Goal: Task Accomplishment & Management: Manage account settings

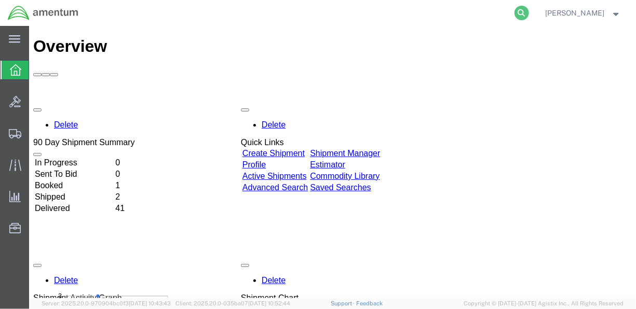
click at [529, 8] on icon at bounding box center [521, 13] width 15 height 15
click at [336, 11] on input "search" at bounding box center [356, 13] width 315 height 25
paste input "DCO-25279-169119"
type input "DCO-25279-169119"
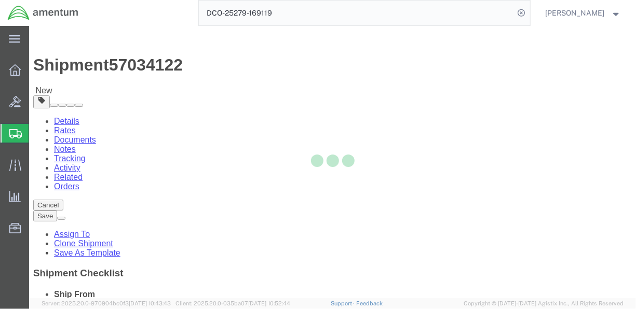
select select "42657"
select select
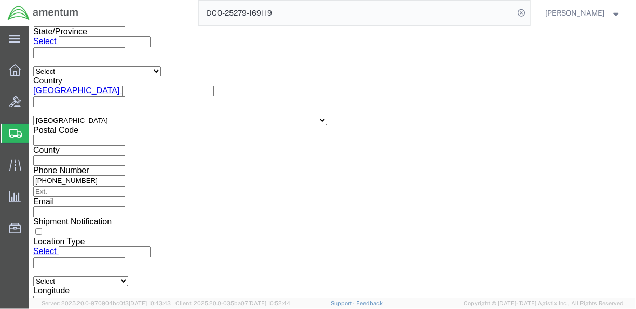
scroll to position [756, 0]
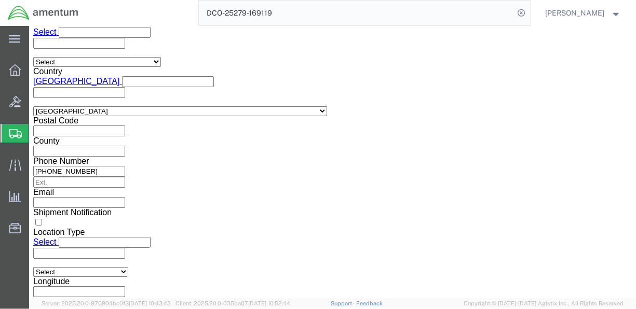
click button "Continue"
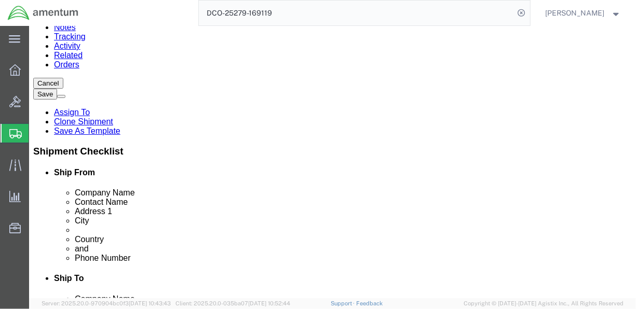
scroll to position [184, 0]
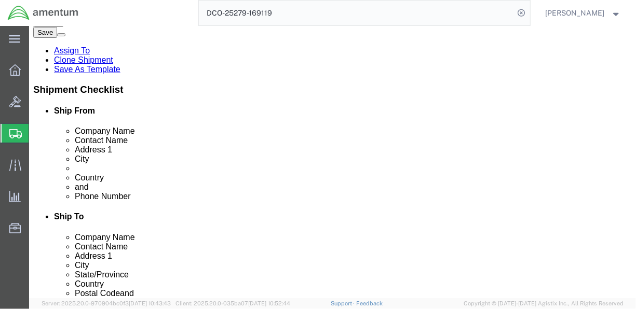
click dd "1.00 Each"
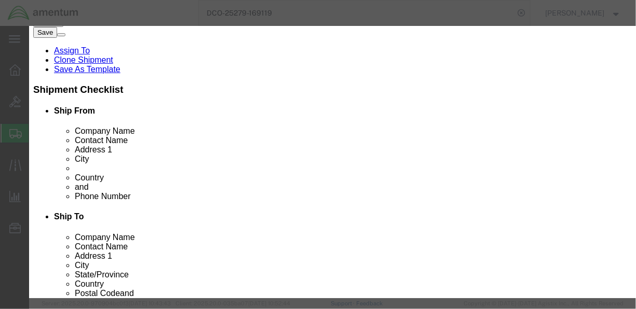
click input "text"
type input "1834.75"
click button "Save & Close"
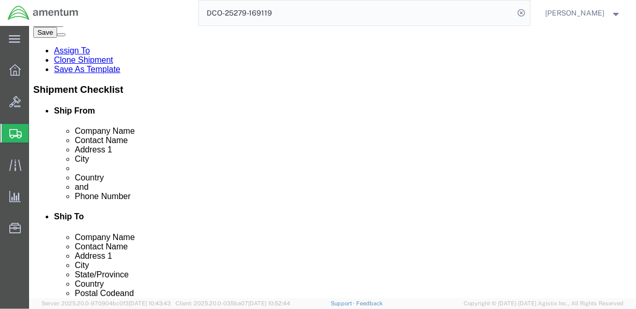
scroll to position [241, 0]
click button "Rate Shipment"
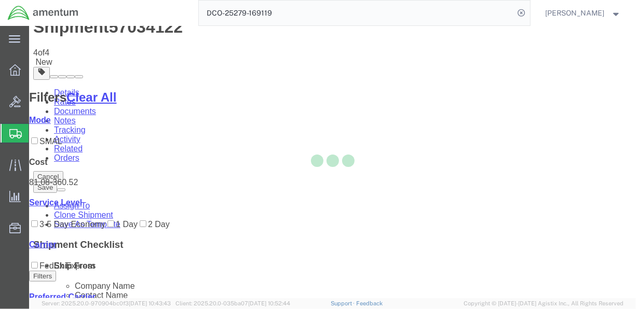
scroll to position [182, 0]
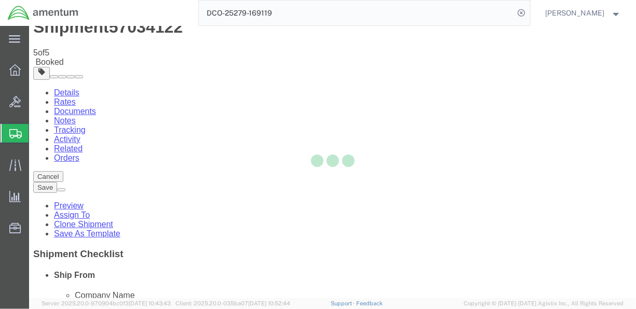
scroll to position [0, 0]
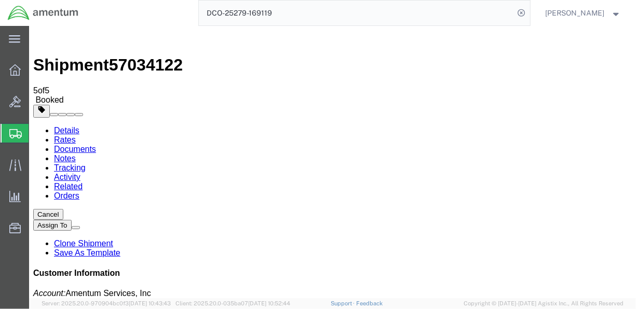
click at [75, 126] on link "Details" at bounding box center [65, 130] width 25 height 9
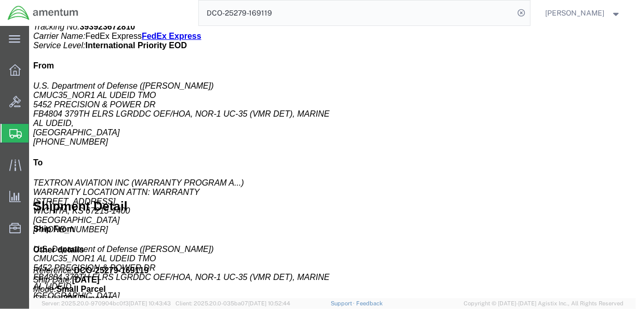
scroll to position [323, 0]
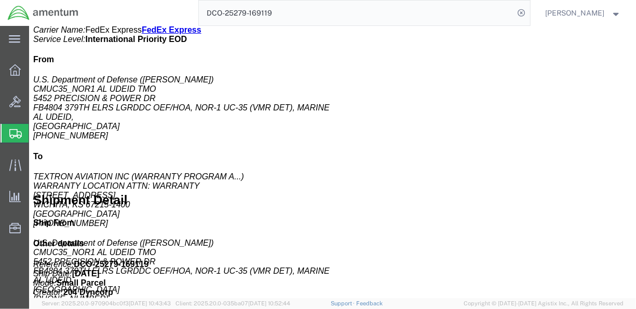
click span "button"
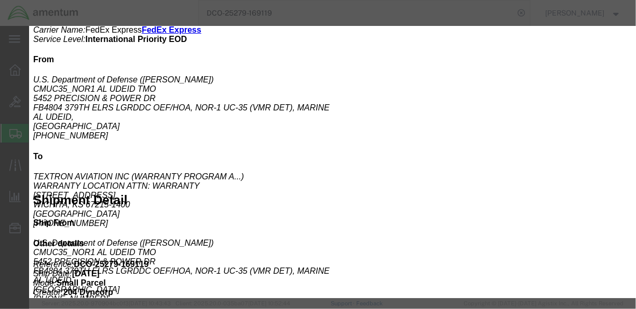
drag, startPoint x: 191, startPoint y: 116, endPoint x: 47, endPoint y: 142, distance: 146.6
click div "Edit content Commodity library Product Name BLOWER ASSY-CABIN VENT Pieces 1.00 …"
type input "1753.67"
click button "Save & Close"
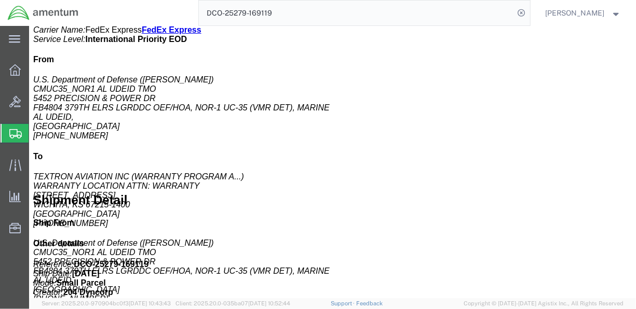
click link "Documents"
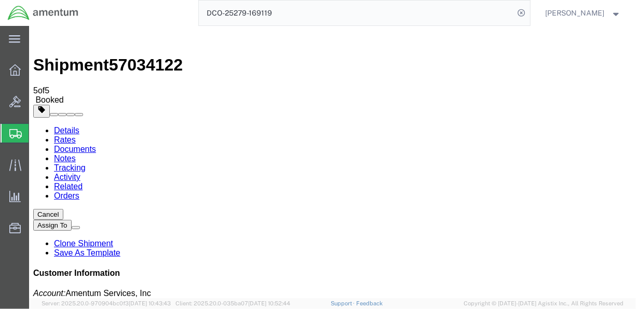
drag, startPoint x: 279, startPoint y: 214, endPoint x: 143, endPoint y: 76, distance: 194.1
drag, startPoint x: 280, startPoint y: 231, endPoint x: 301, endPoint y: 100, distance: 132.5
